Goal: Transaction & Acquisition: Purchase product/service

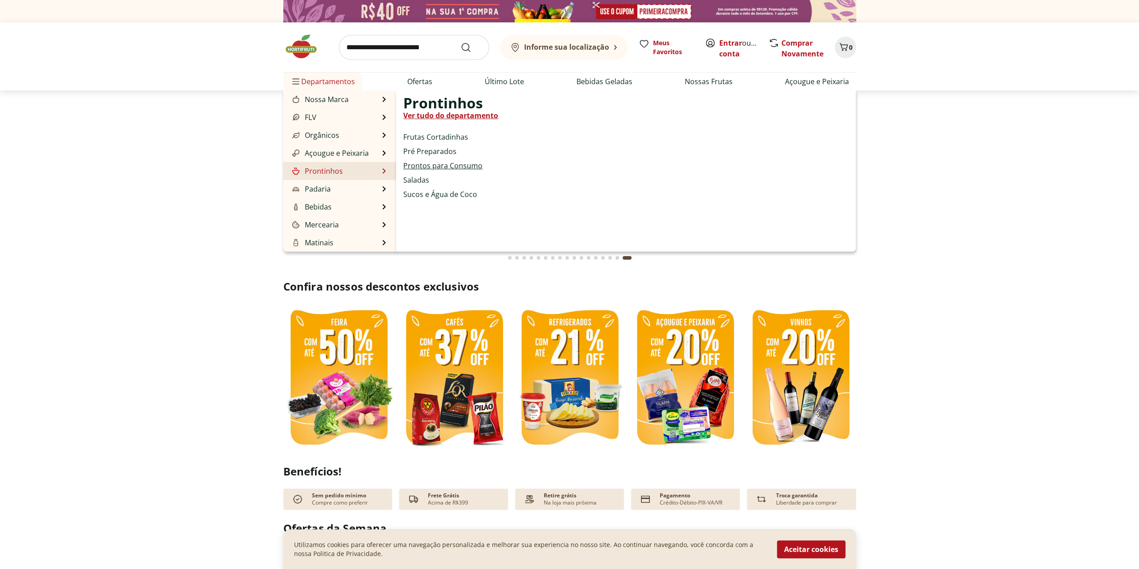
click at [432, 164] on link "Prontos para Consumo" at bounding box center [442, 165] width 79 height 11
select select "**********"
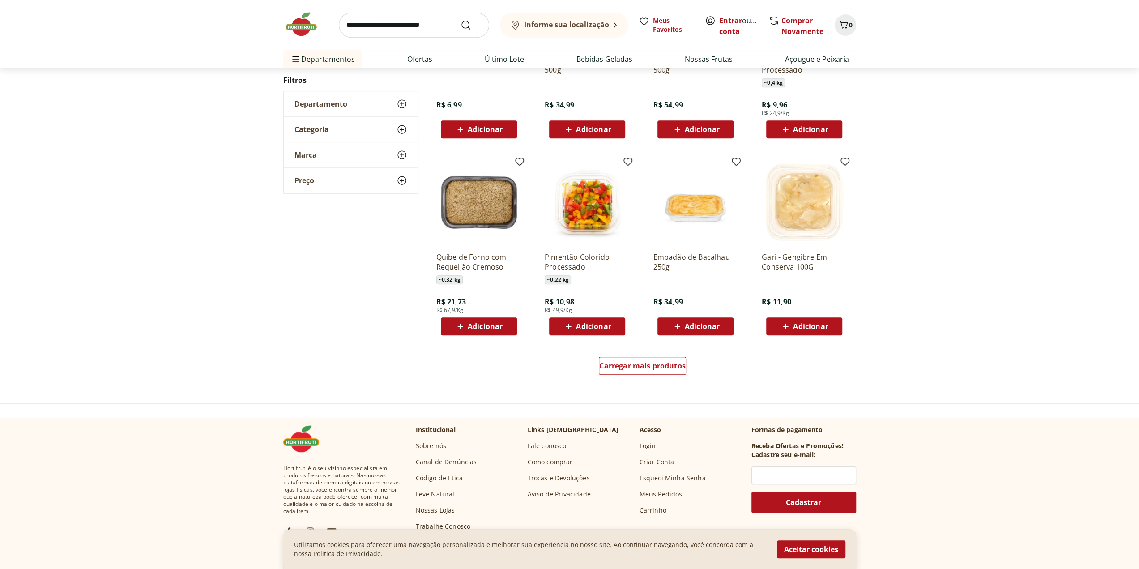
scroll to position [403, 0]
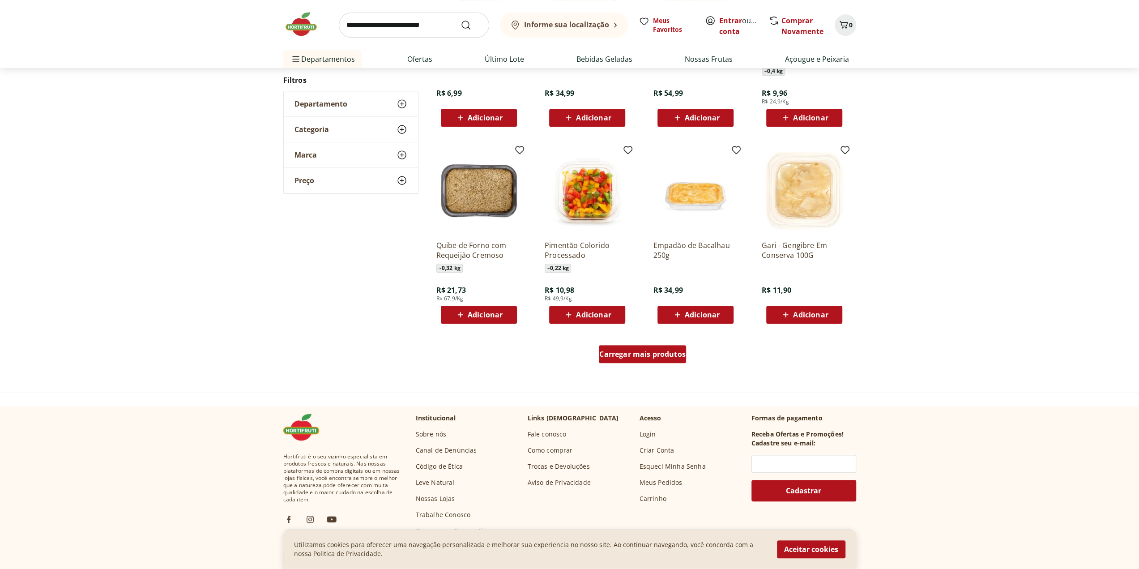
click at [629, 355] on span "Carregar mais produtos" at bounding box center [642, 353] width 86 height 7
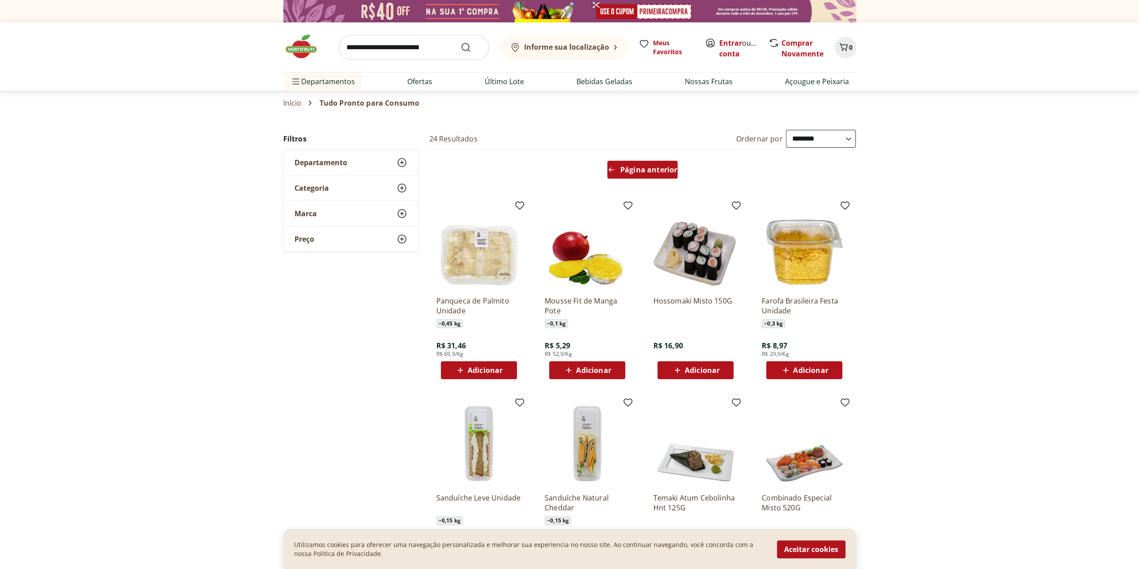
click at [644, 171] on span "Página anterior" at bounding box center [648, 169] width 57 height 7
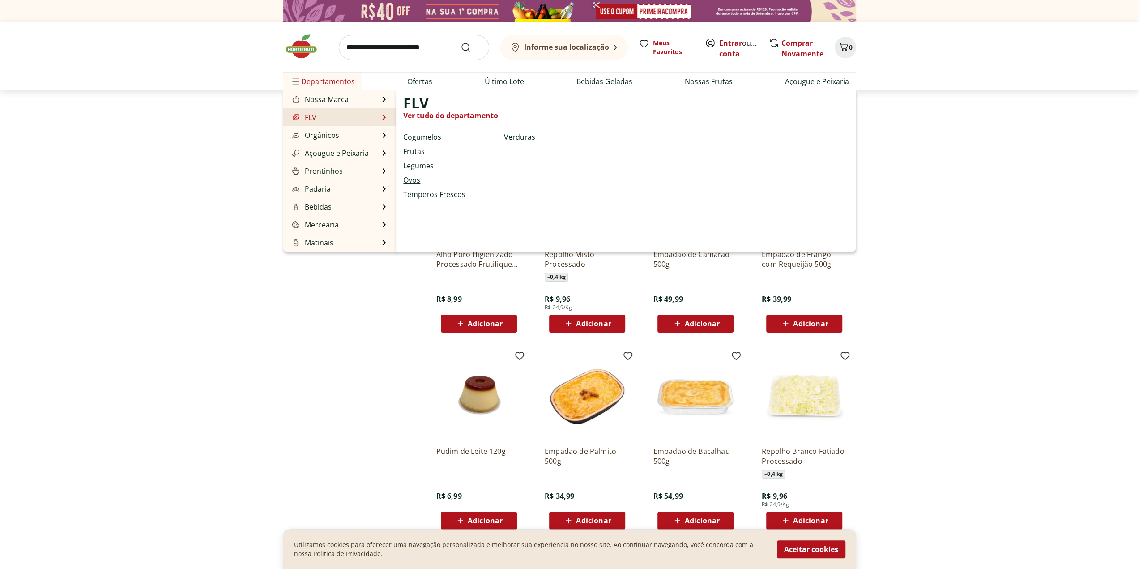
click at [417, 182] on link "Ovos" at bounding box center [411, 179] width 17 height 11
select select "**********"
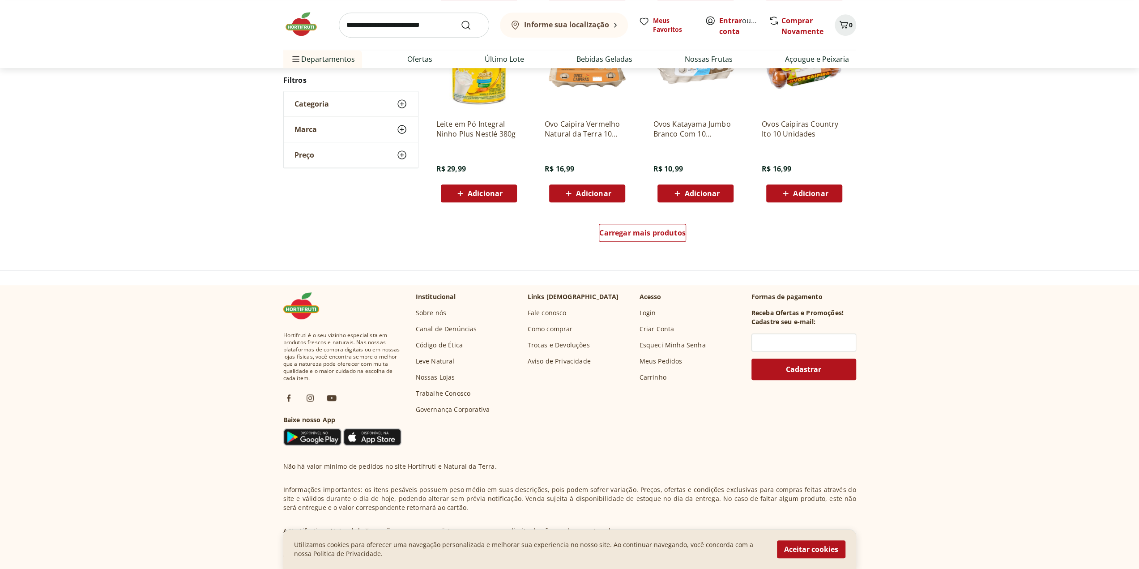
scroll to position [537, 0]
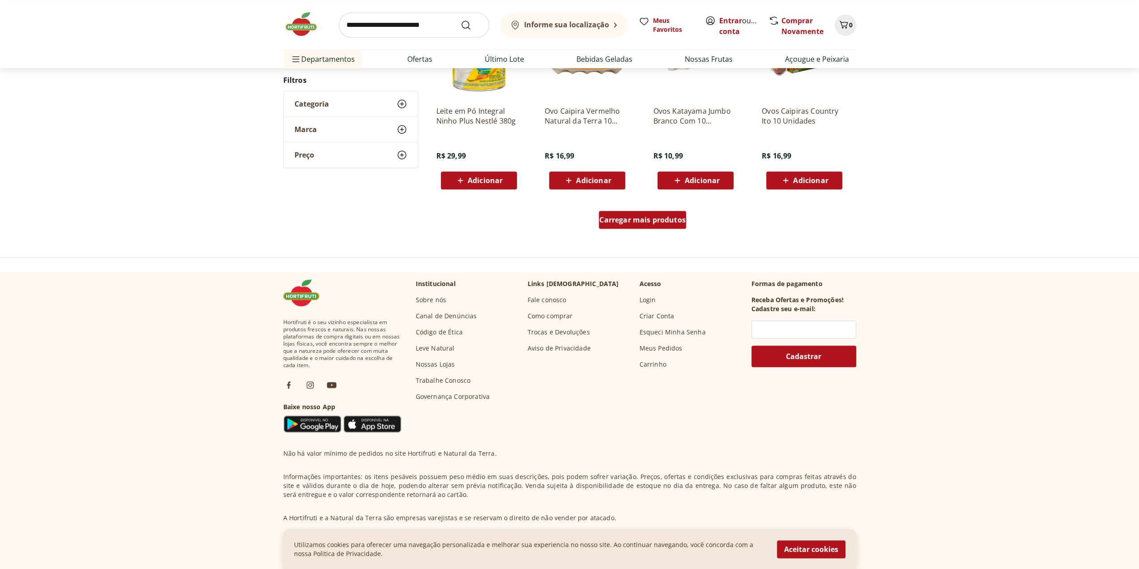
click at [641, 221] on span "Carregar mais produtos" at bounding box center [642, 219] width 86 height 7
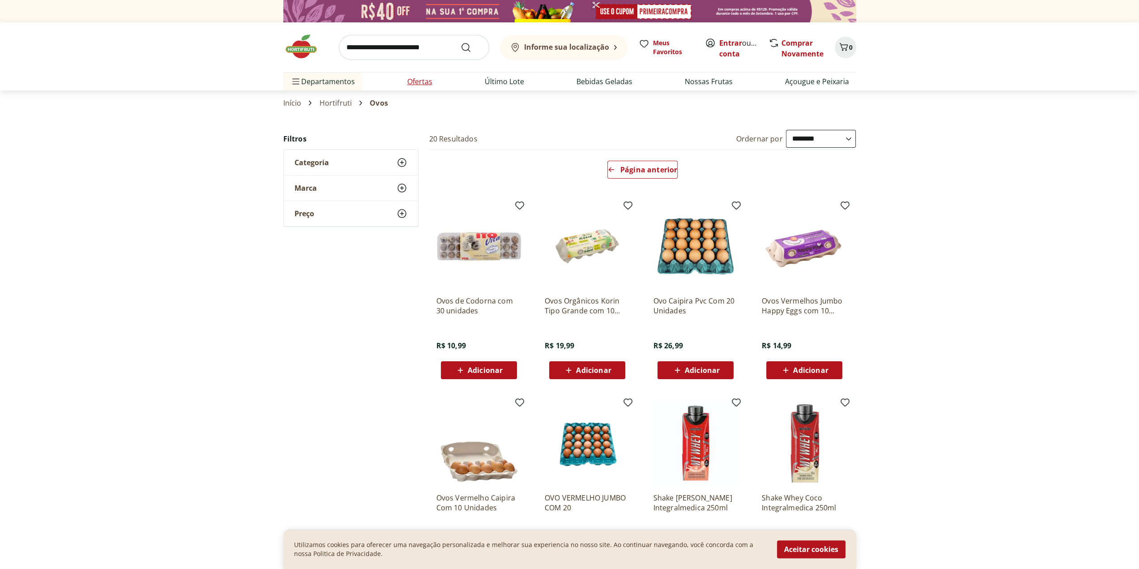
click at [423, 81] on link "Ofertas" at bounding box center [419, 81] width 25 height 11
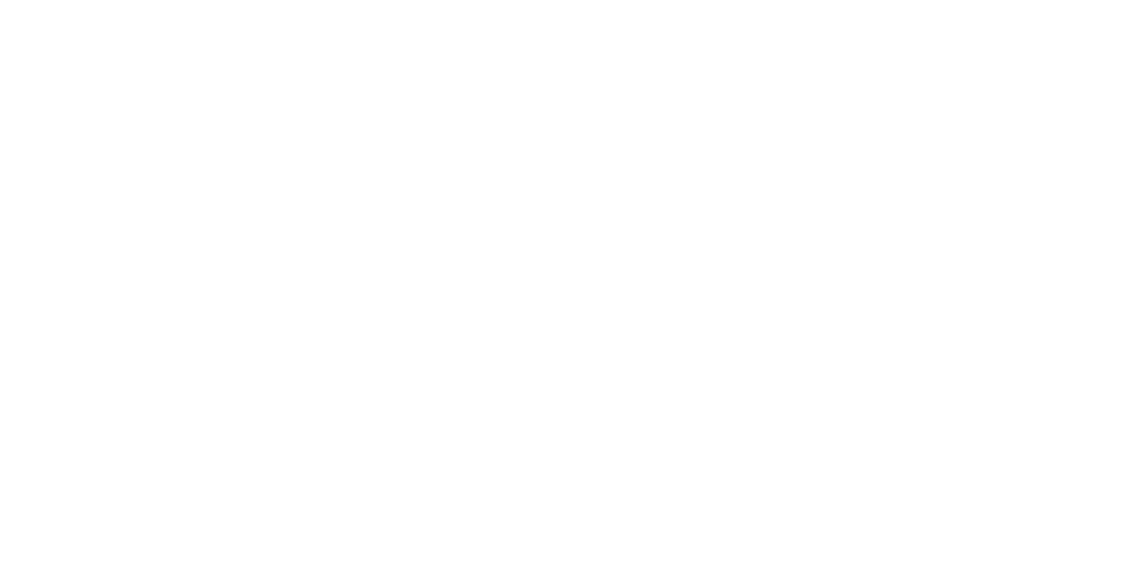
select select "**********"
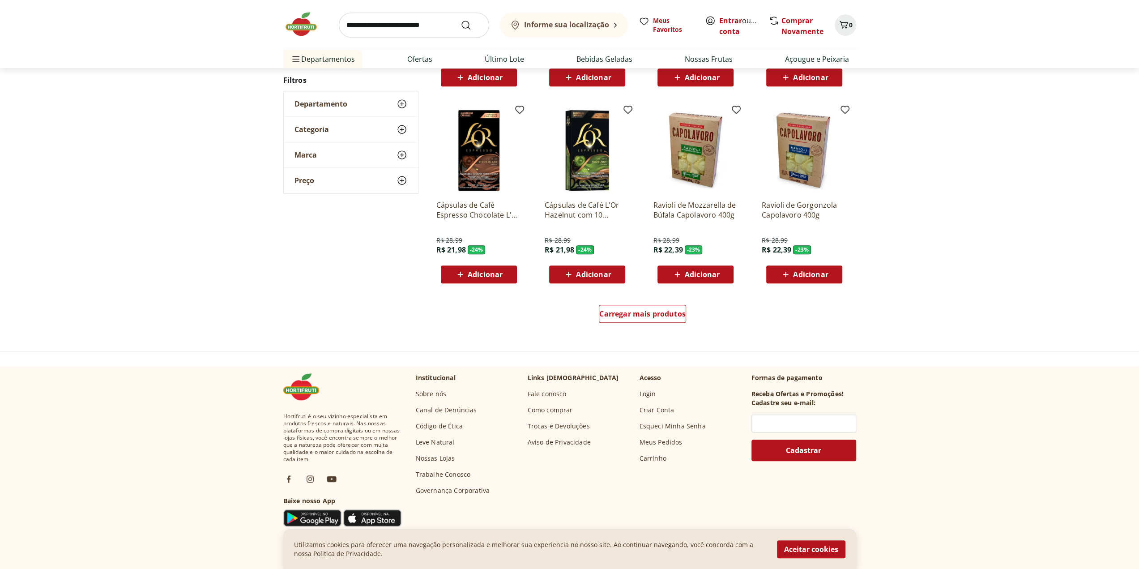
scroll to position [447, 0]
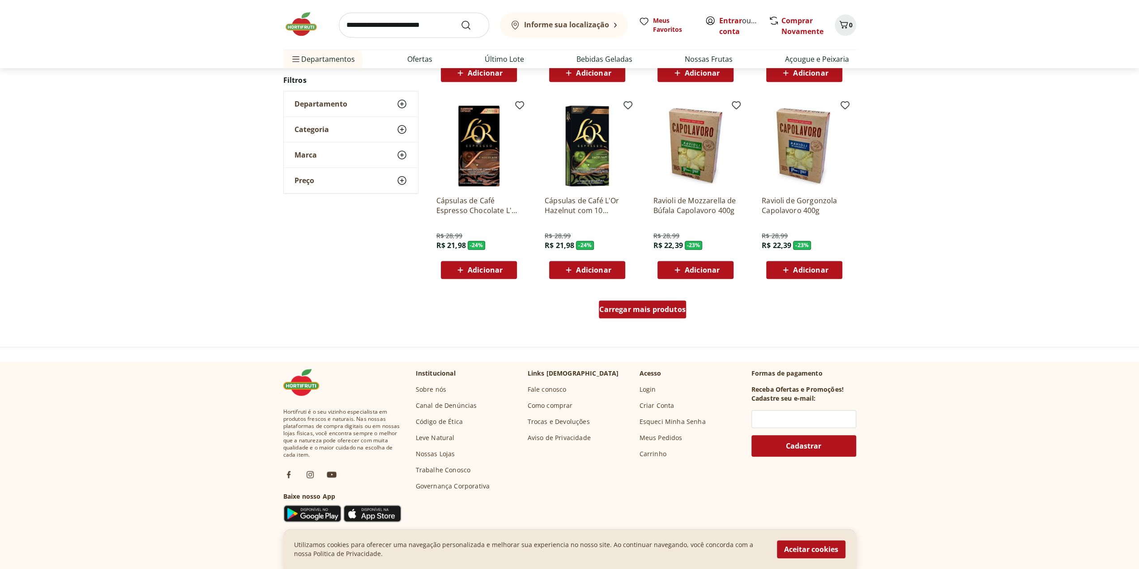
click at [643, 317] on div "Carregar mais produtos" at bounding box center [642, 309] width 87 height 18
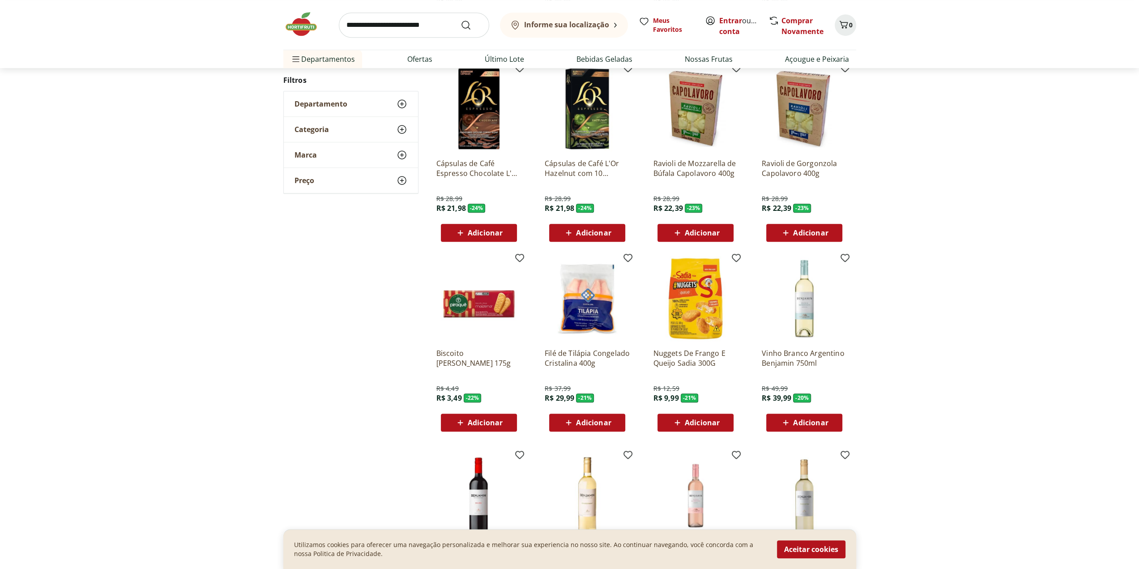
scroll to position [537, 0]
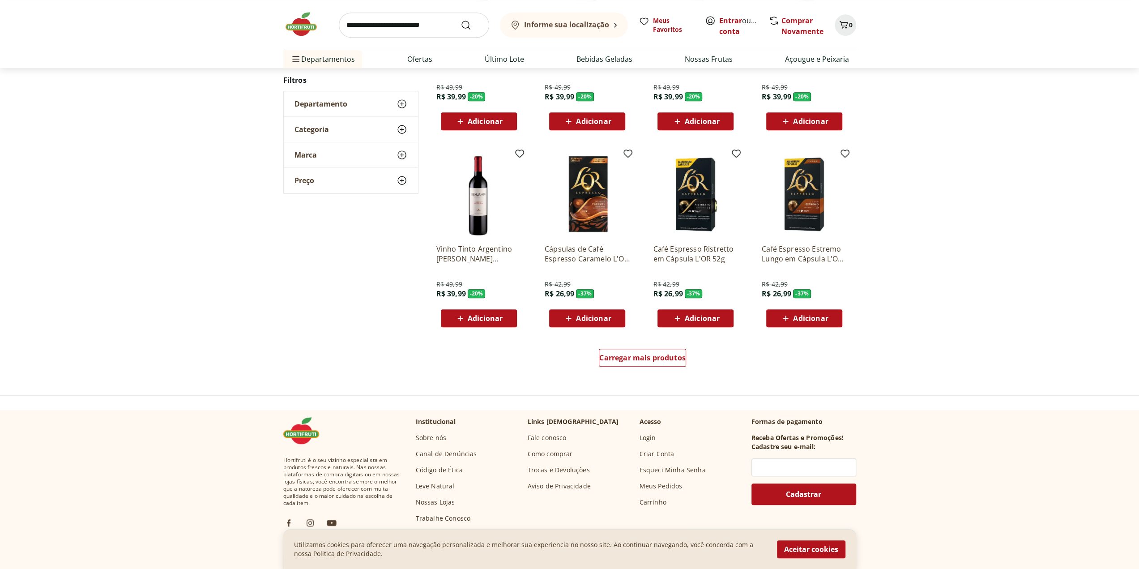
scroll to position [490, 0]
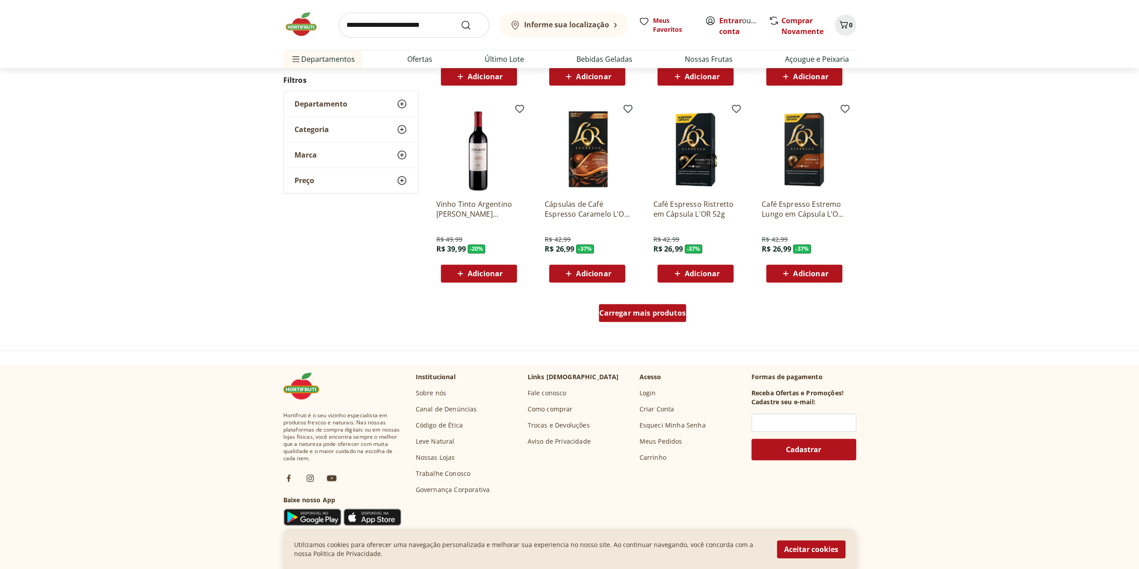
click at [638, 316] on span "Carregar mais produtos" at bounding box center [642, 312] width 86 height 7
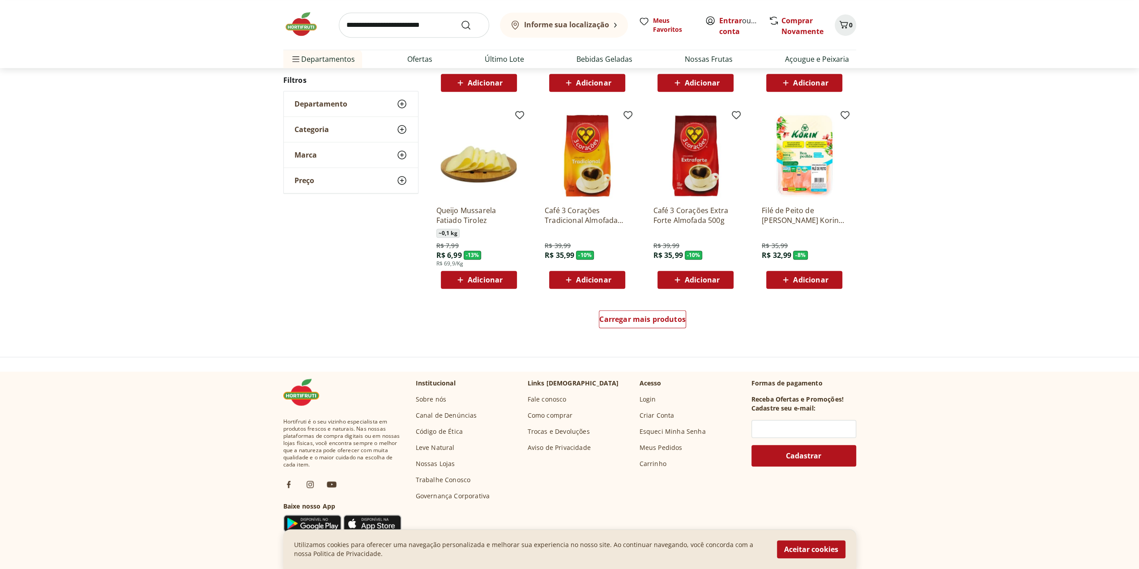
scroll to position [489, 0]
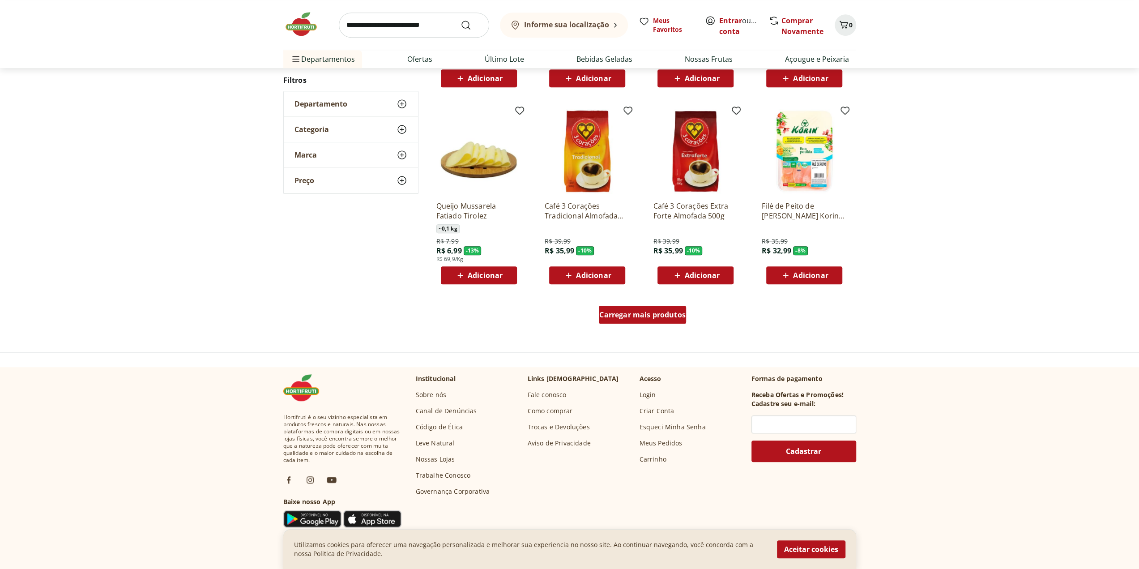
click at [638, 317] on span "Carregar mais produtos" at bounding box center [642, 314] width 86 height 7
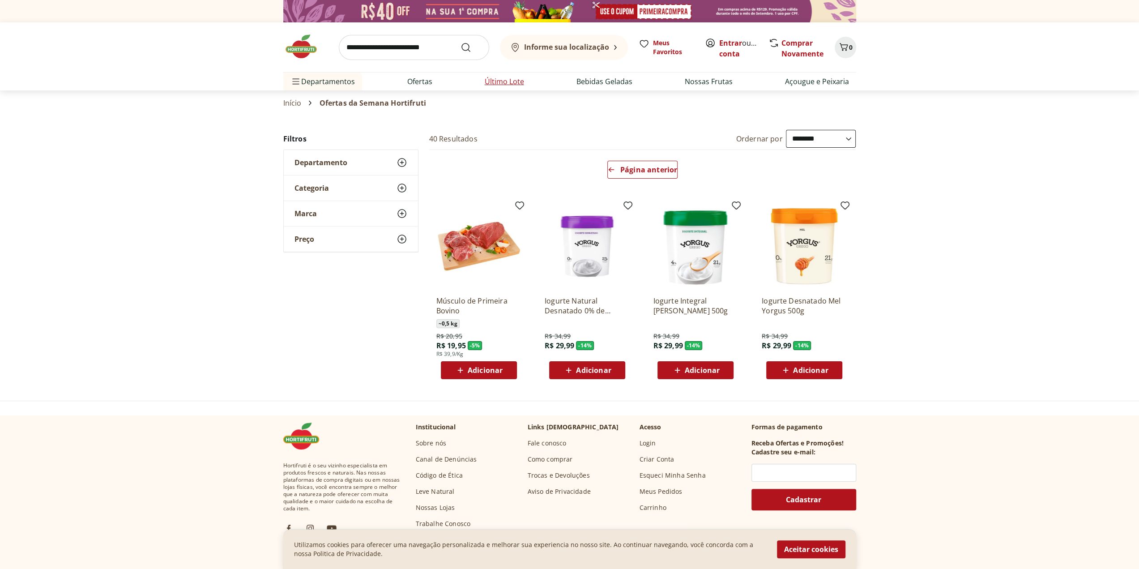
click at [493, 81] on link "Último Lote" at bounding box center [504, 81] width 39 height 11
select select "**********"
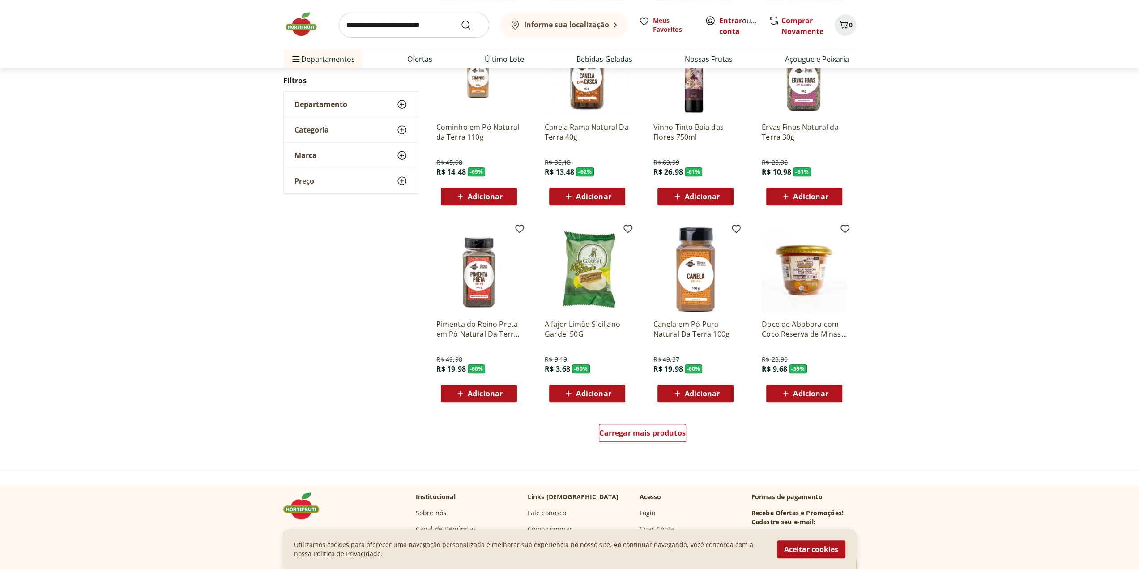
scroll to position [403, 0]
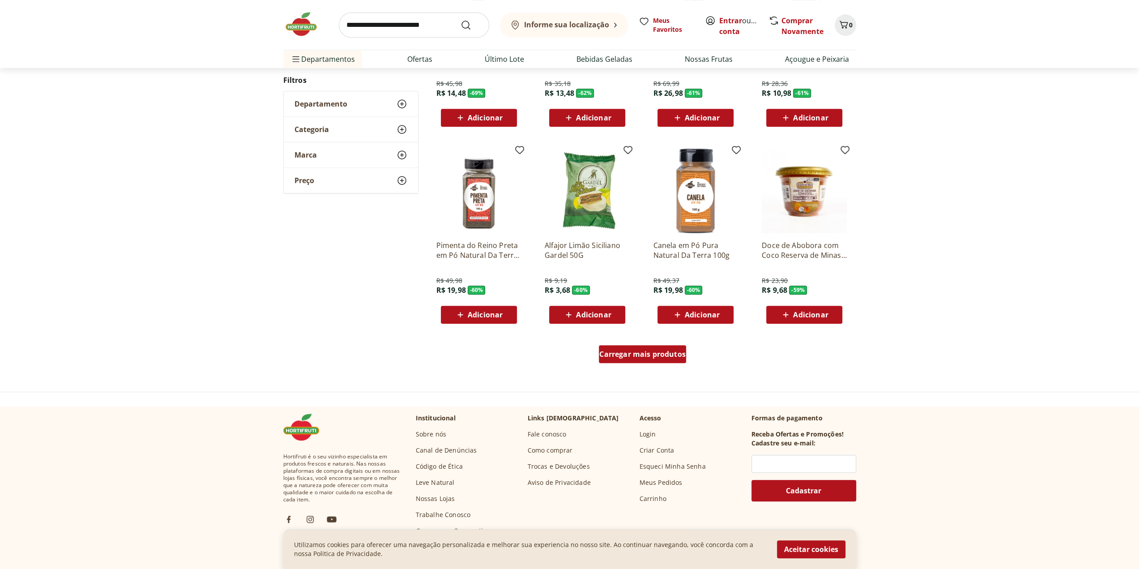
click at [642, 352] on span "Carregar mais produtos" at bounding box center [642, 353] width 86 height 7
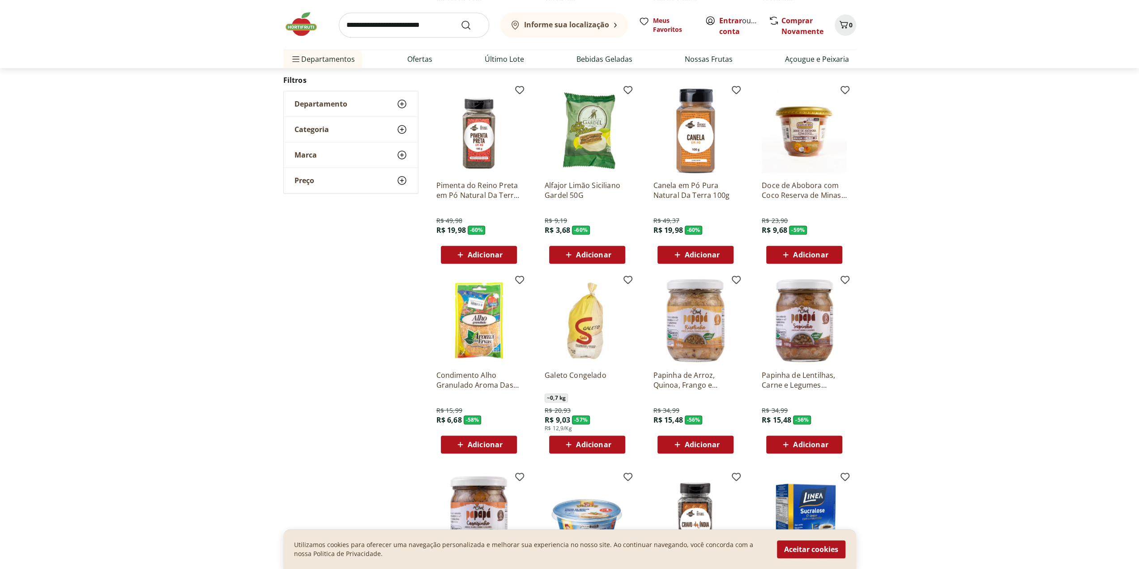
scroll to position [537, 0]
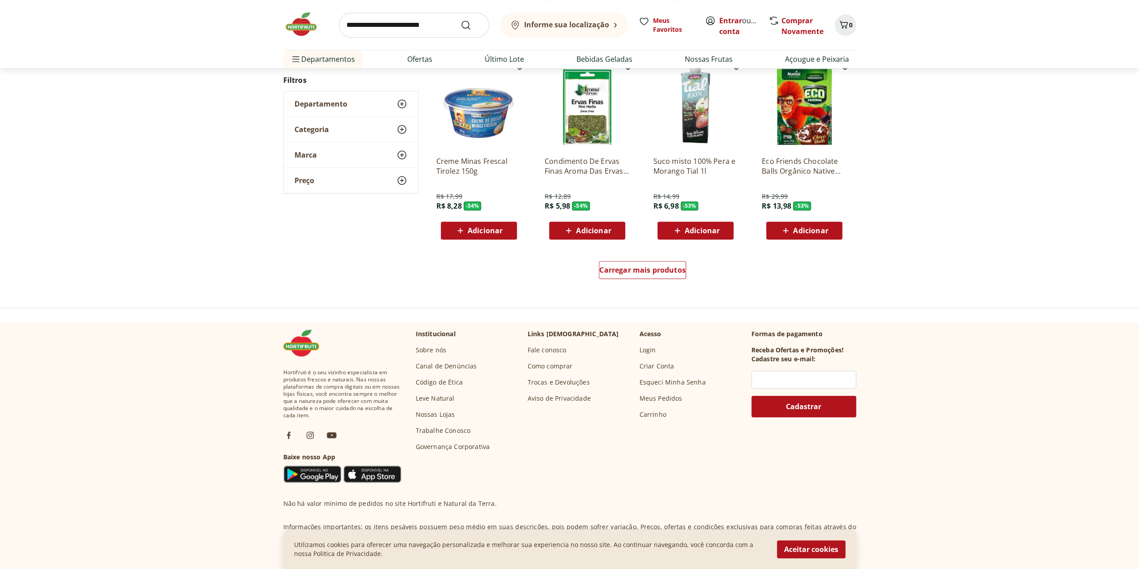
scroll to position [535, 0]
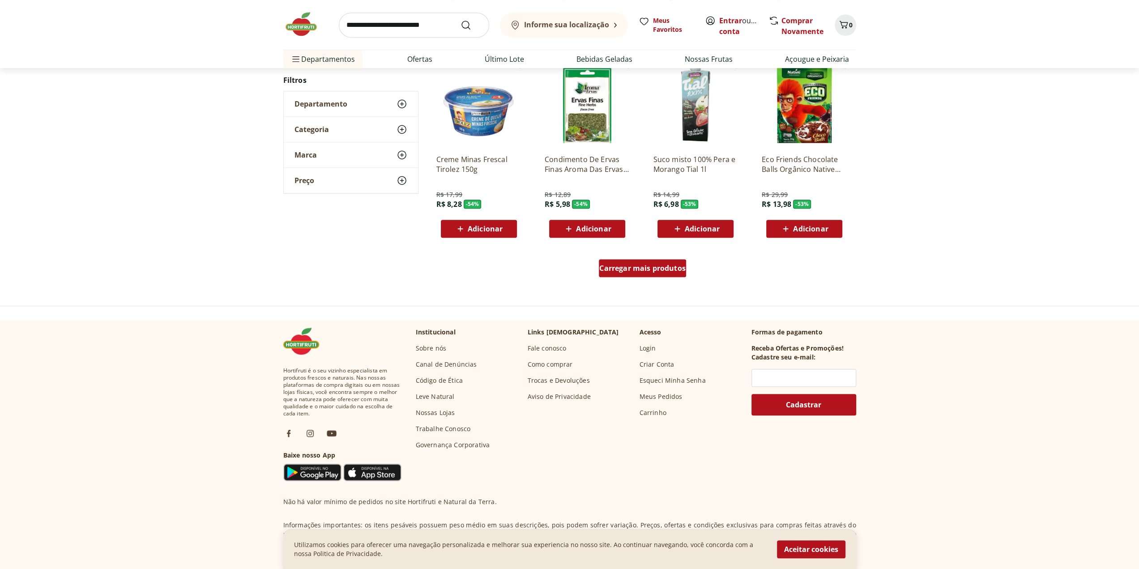
click at [645, 264] on span "Carregar mais produtos" at bounding box center [642, 267] width 86 height 7
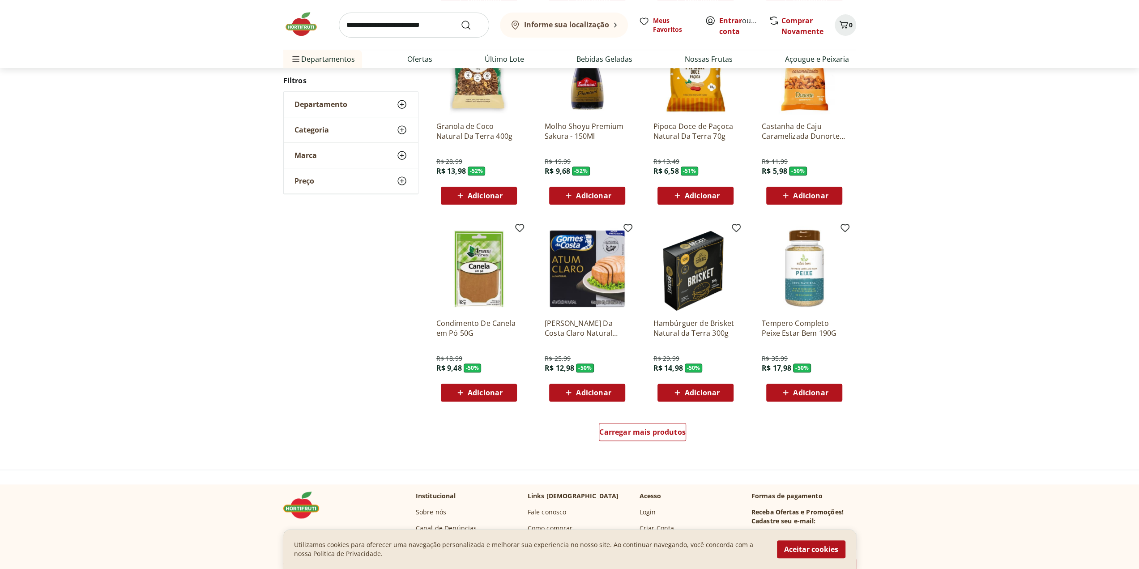
scroll to position [444, 0]
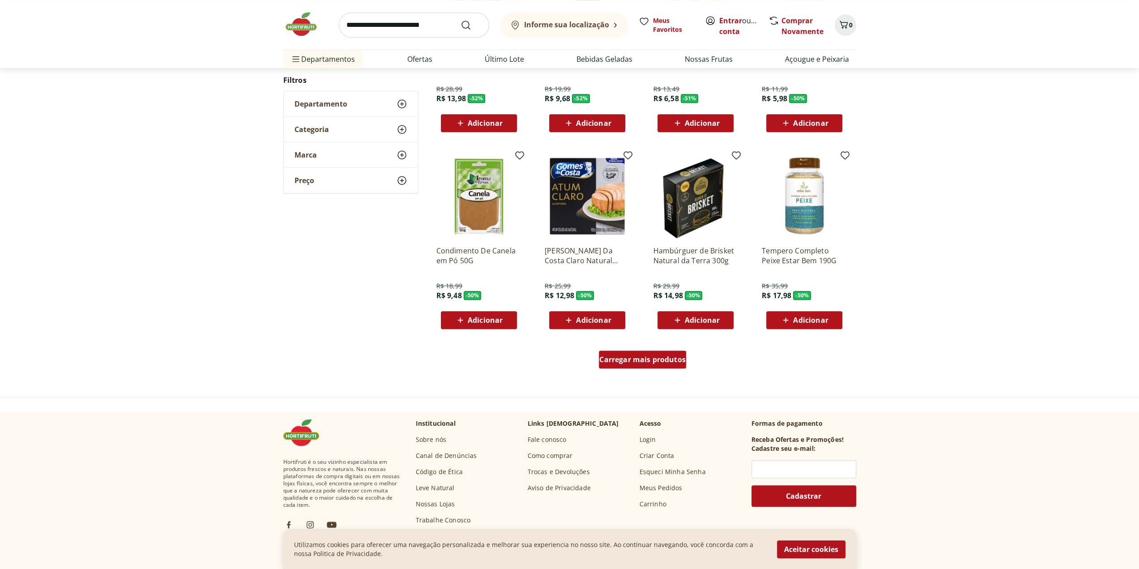
click at [637, 359] on span "Carregar mais produtos" at bounding box center [642, 359] width 86 height 7
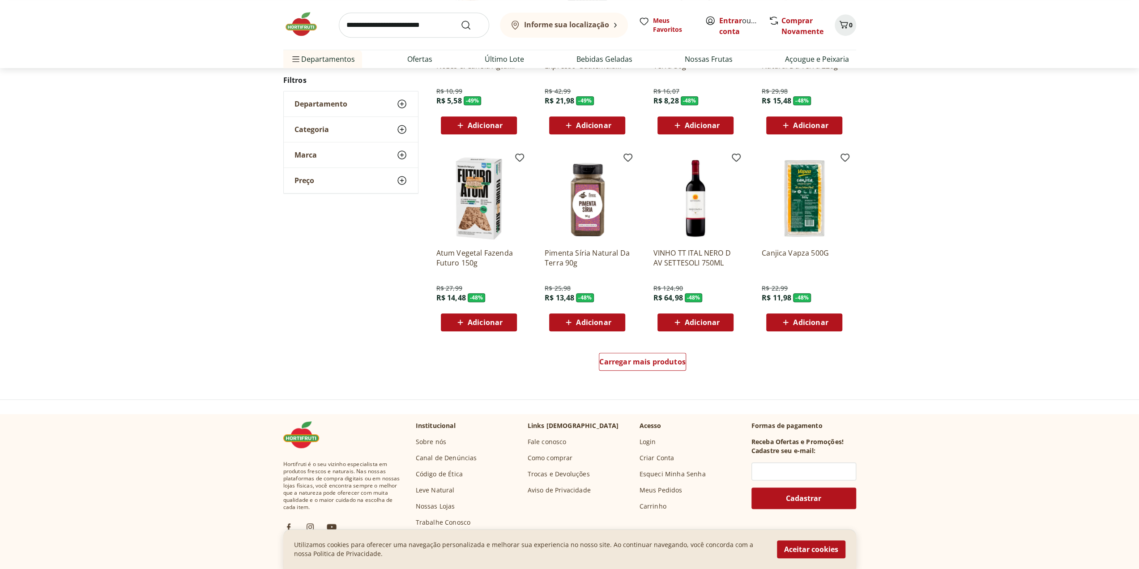
scroll to position [487, 0]
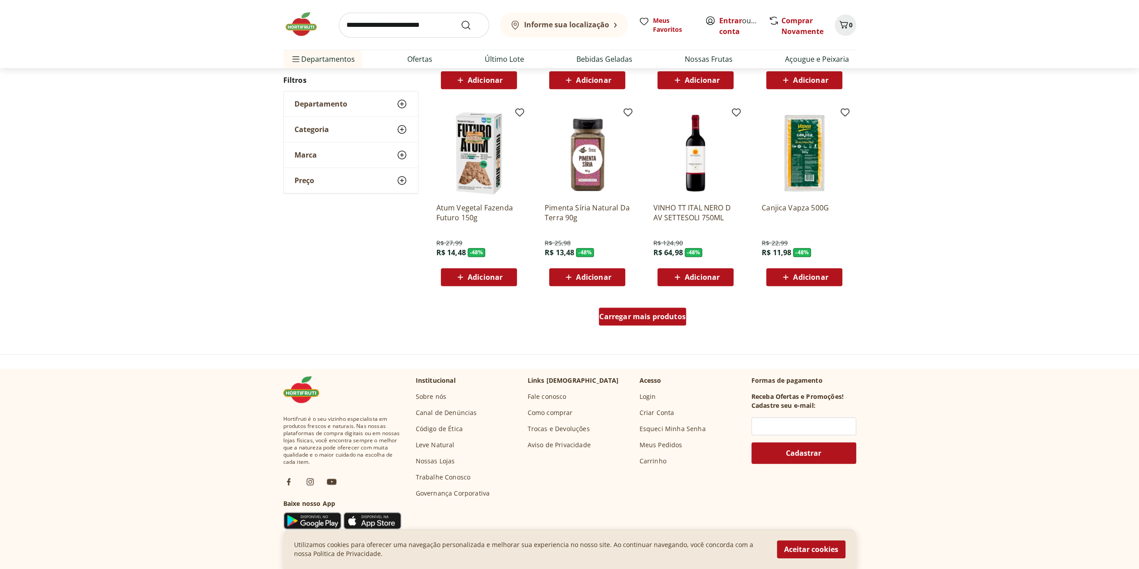
click at [625, 323] on div "Carregar mais produtos" at bounding box center [642, 316] width 87 height 18
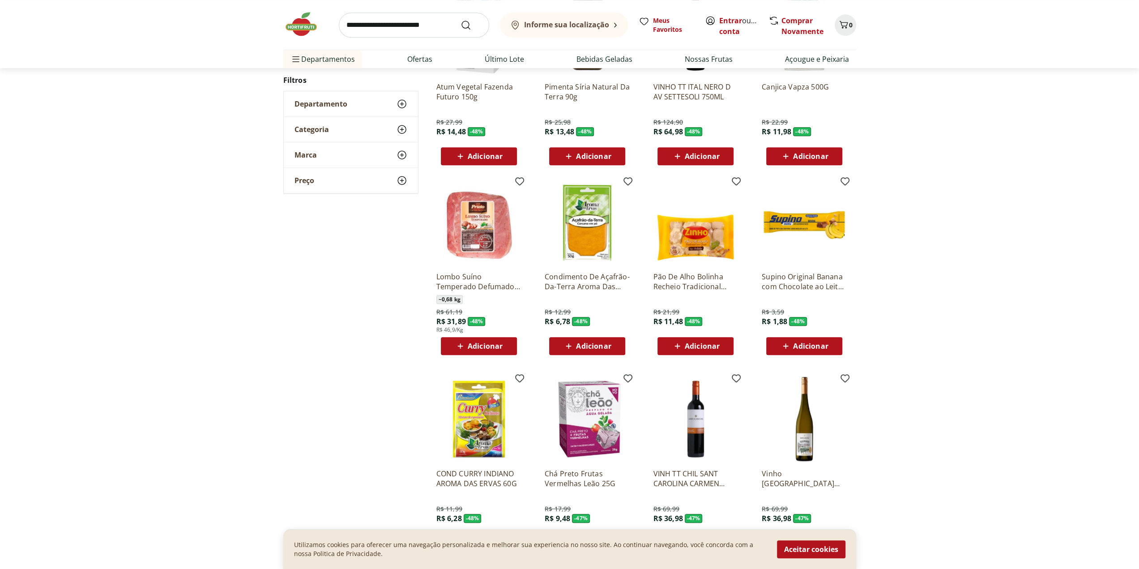
scroll to position [38, 0]
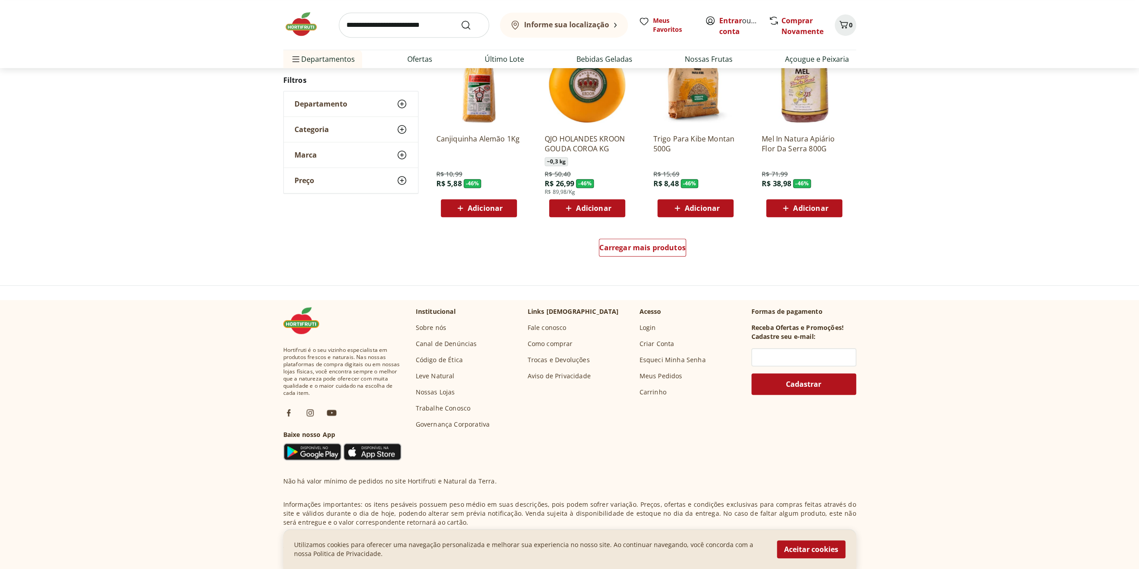
scroll to position [626, 0]
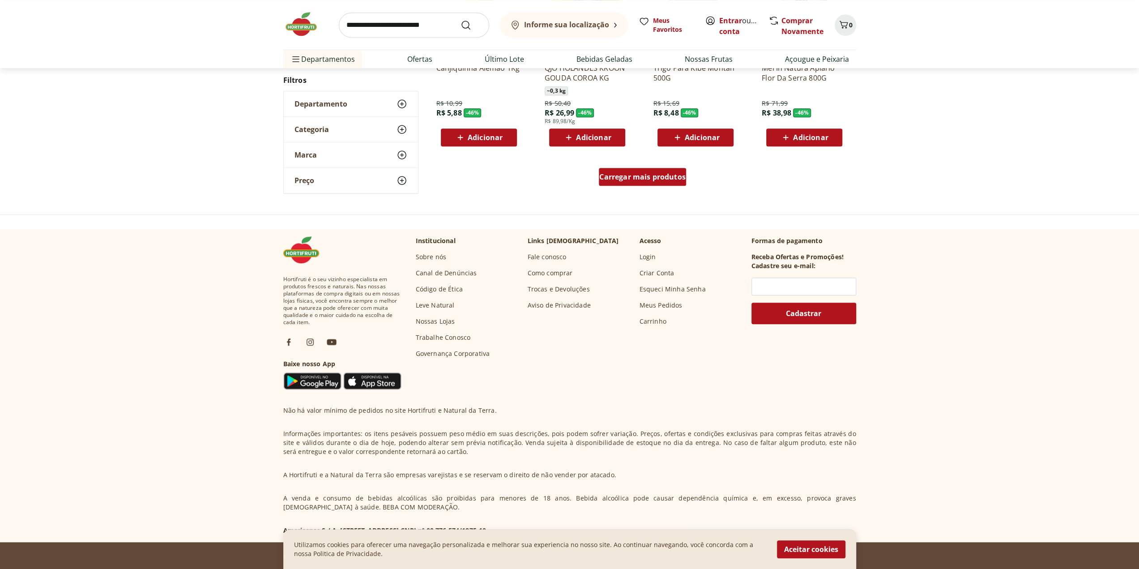
click at [646, 179] on span "Carregar mais produtos" at bounding box center [642, 176] width 86 height 7
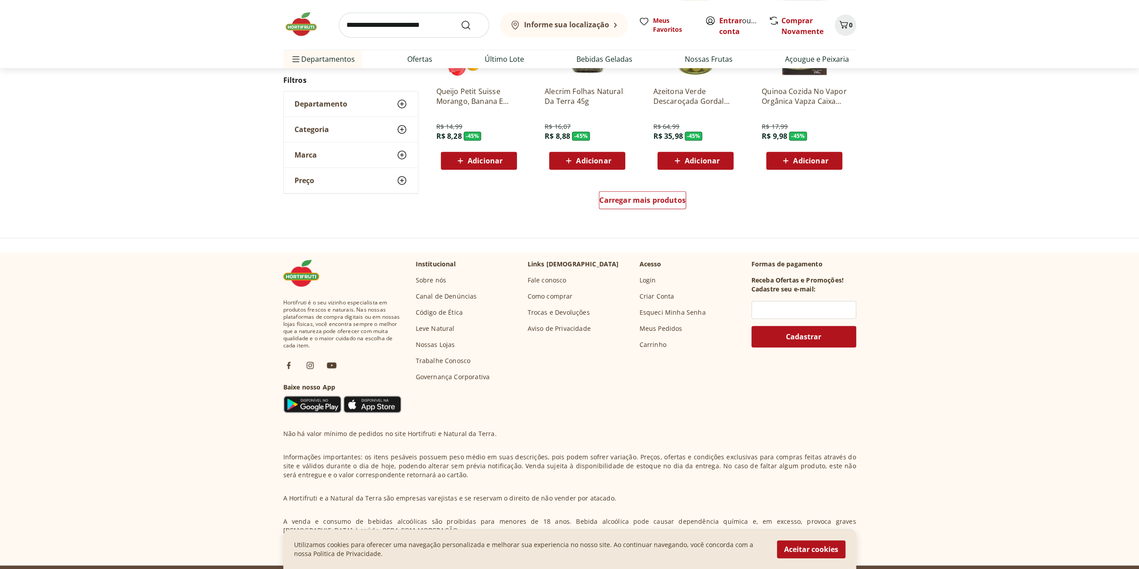
scroll to position [670, 0]
